Goal: Check status: Check status

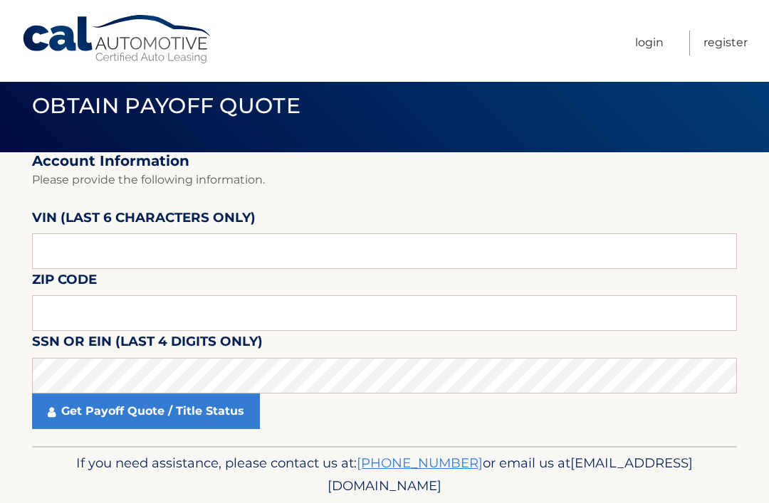
scroll to position [25, 0]
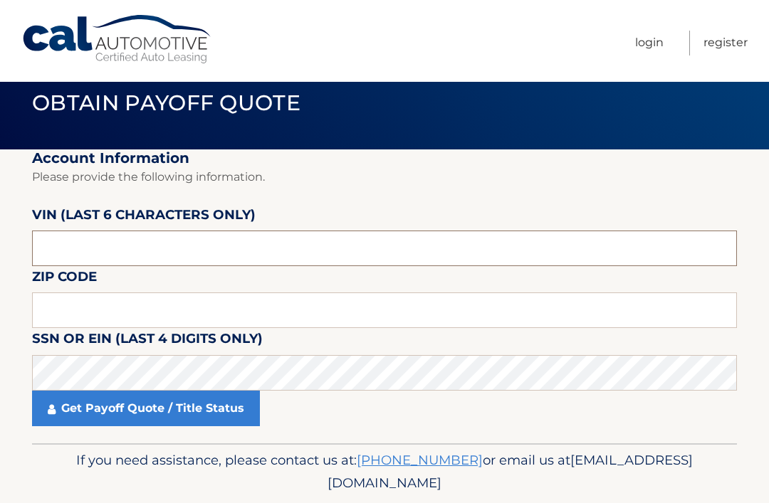
click at [53, 246] on input "text" at bounding box center [384, 249] width 705 height 36
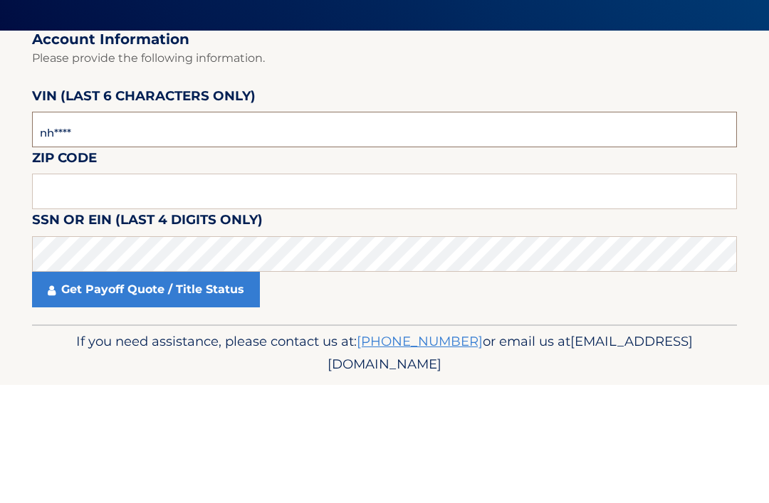
type input "n*****"
type input "663444"
click at [67, 293] on input "text" at bounding box center [384, 311] width 705 height 36
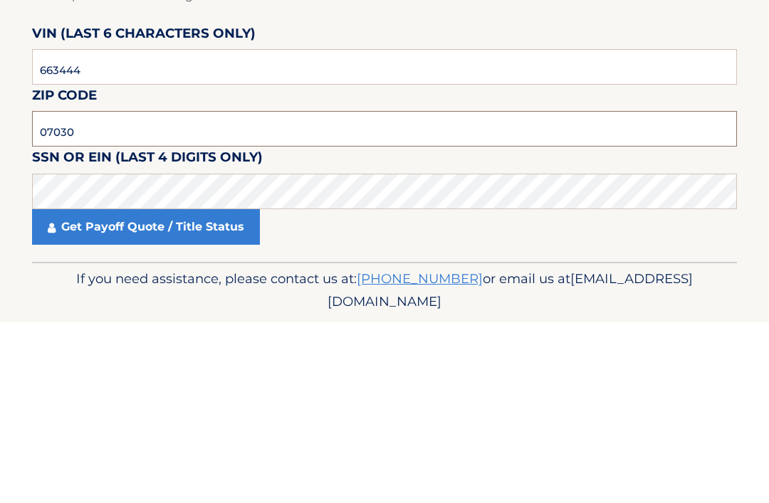
type input "07030"
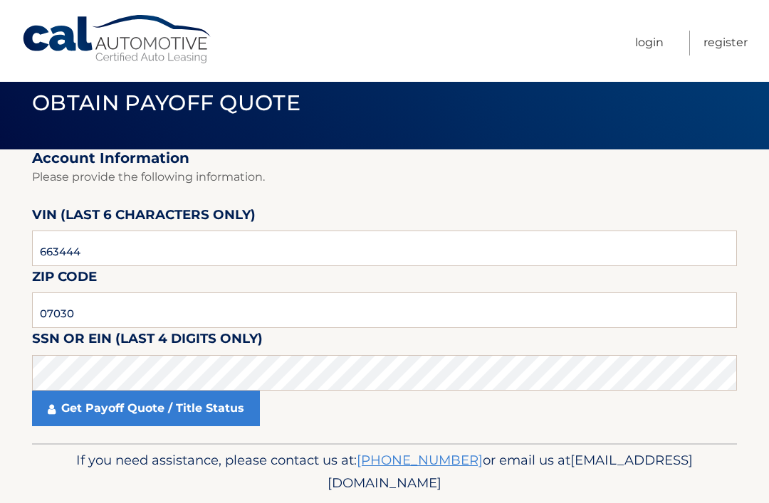
click at [82, 404] on link "Get Payoff Quote / Title Status" at bounding box center [146, 409] width 228 height 36
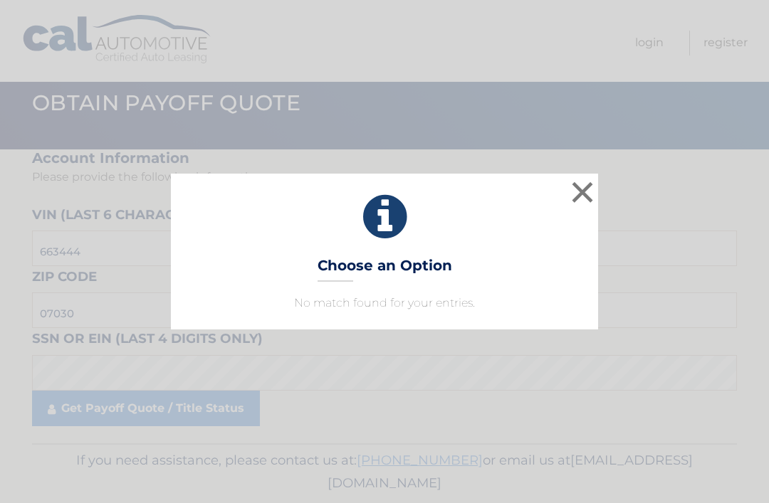
click at [580, 206] on button "×" at bounding box center [582, 192] width 28 height 28
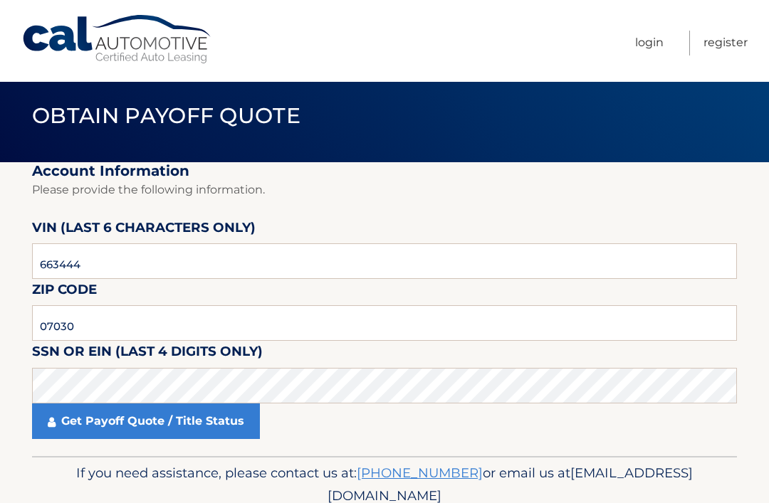
scroll to position [0, 0]
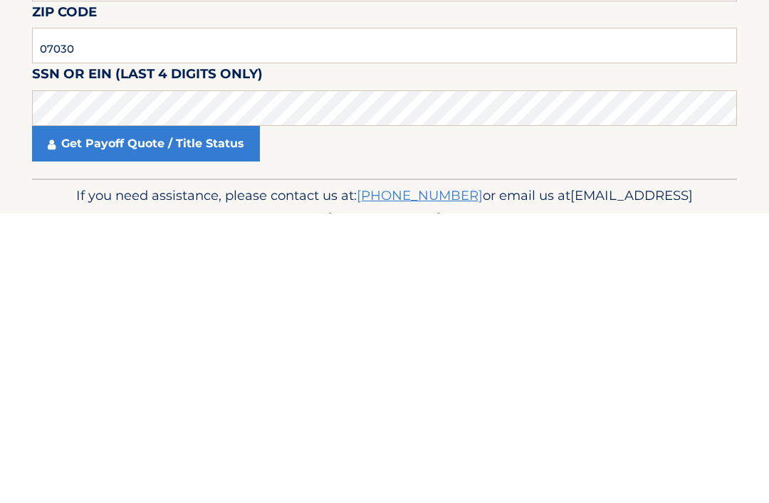
click at [70, 416] on link "Get Payoff Quote / Title Status" at bounding box center [146, 434] width 228 height 36
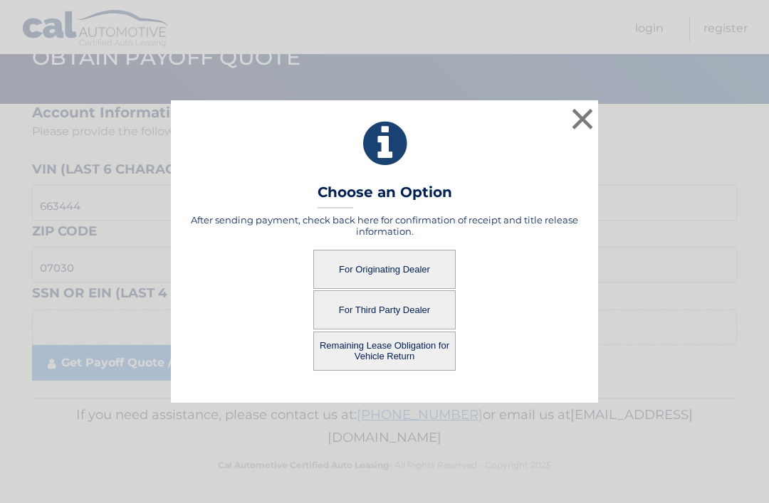
click at [416, 271] on button "For Originating Dealer" at bounding box center [384, 269] width 142 height 39
click at [430, 266] on button "For Originating Dealer" at bounding box center [384, 269] width 142 height 39
